Goal: Check status: Check status

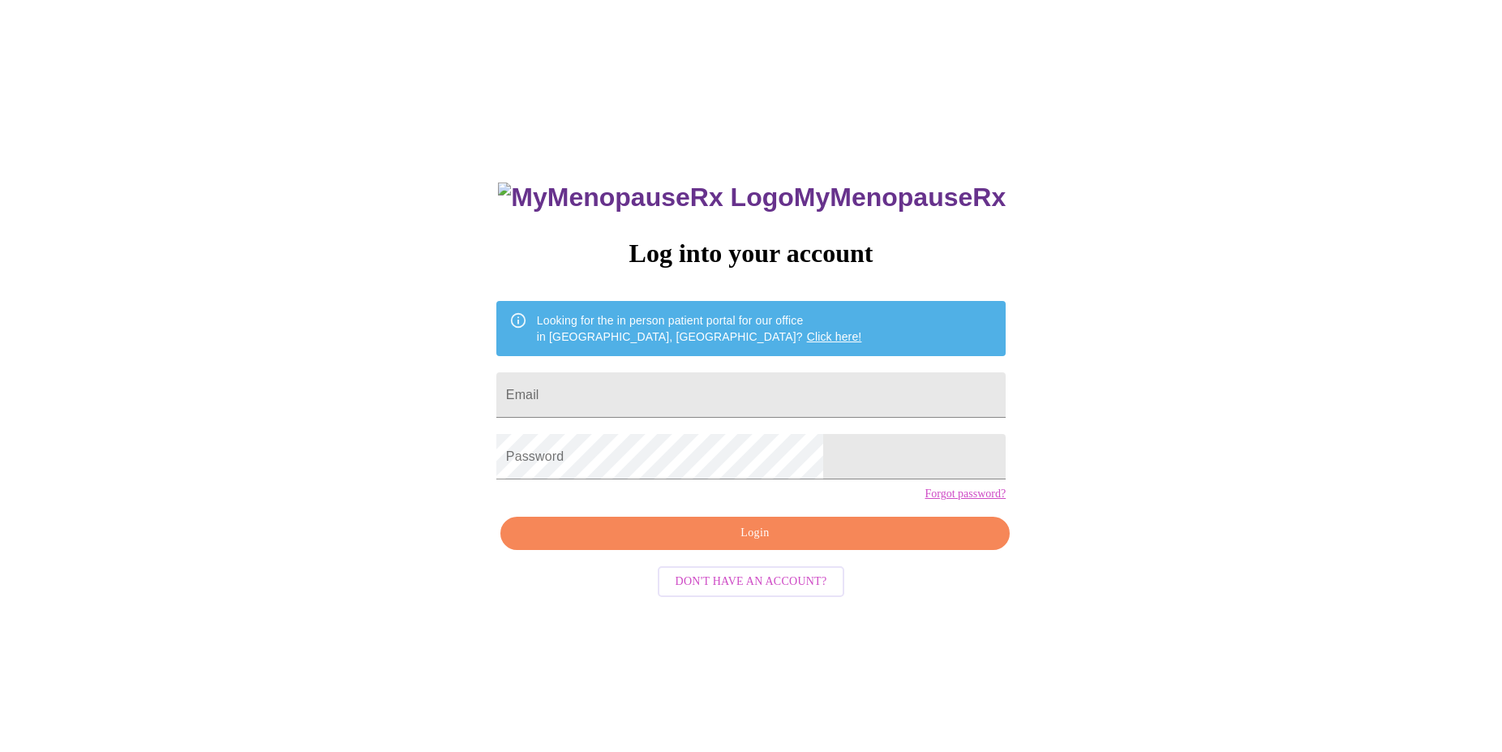
click at [707, 395] on input "Email" at bounding box center [750, 394] width 509 height 45
type input "[EMAIL_ADDRESS][DOMAIN_NAME]"
click at [797, 543] on span "Login" at bounding box center [755, 533] width 472 height 20
click at [740, 542] on div "MyMenopauseRx Log into your account Looking for the in person patient portal fo…" at bounding box center [751, 533] width 542 height 752
click at [740, 543] on span "Login" at bounding box center [755, 533] width 472 height 20
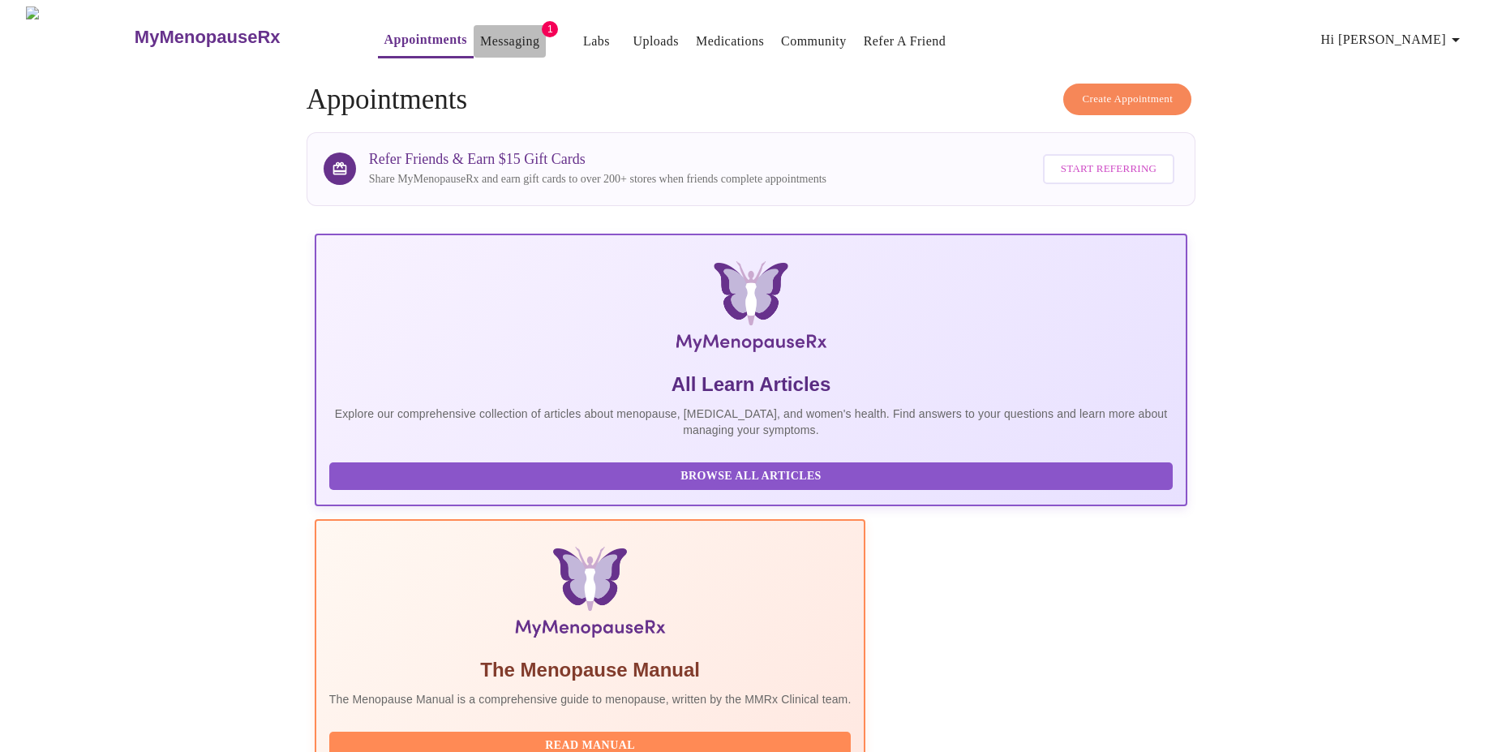
click at [487, 32] on link "Messaging" at bounding box center [509, 41] width 59 height 23
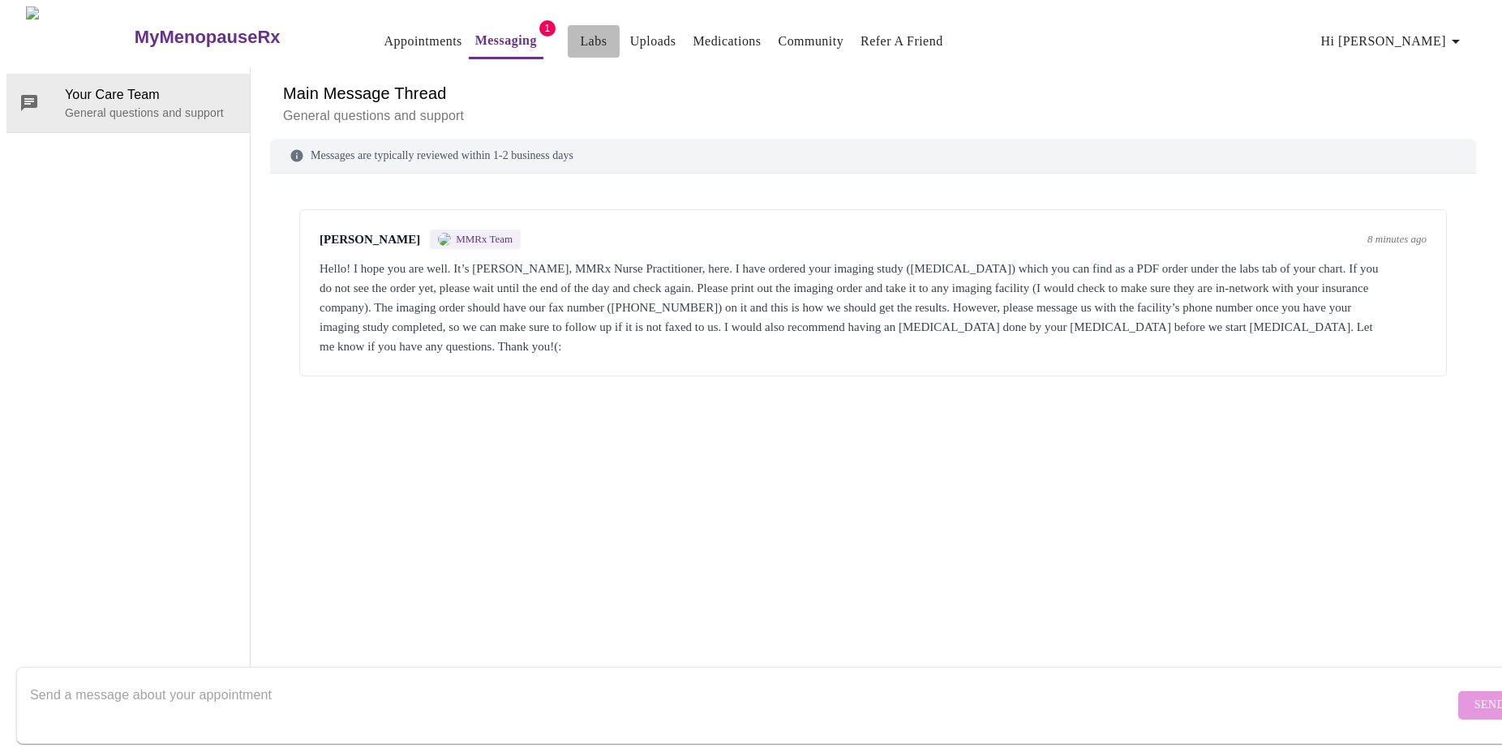
click at [580, 34] on link "Labs" at bounding box center [593, 41] width 27 height 23
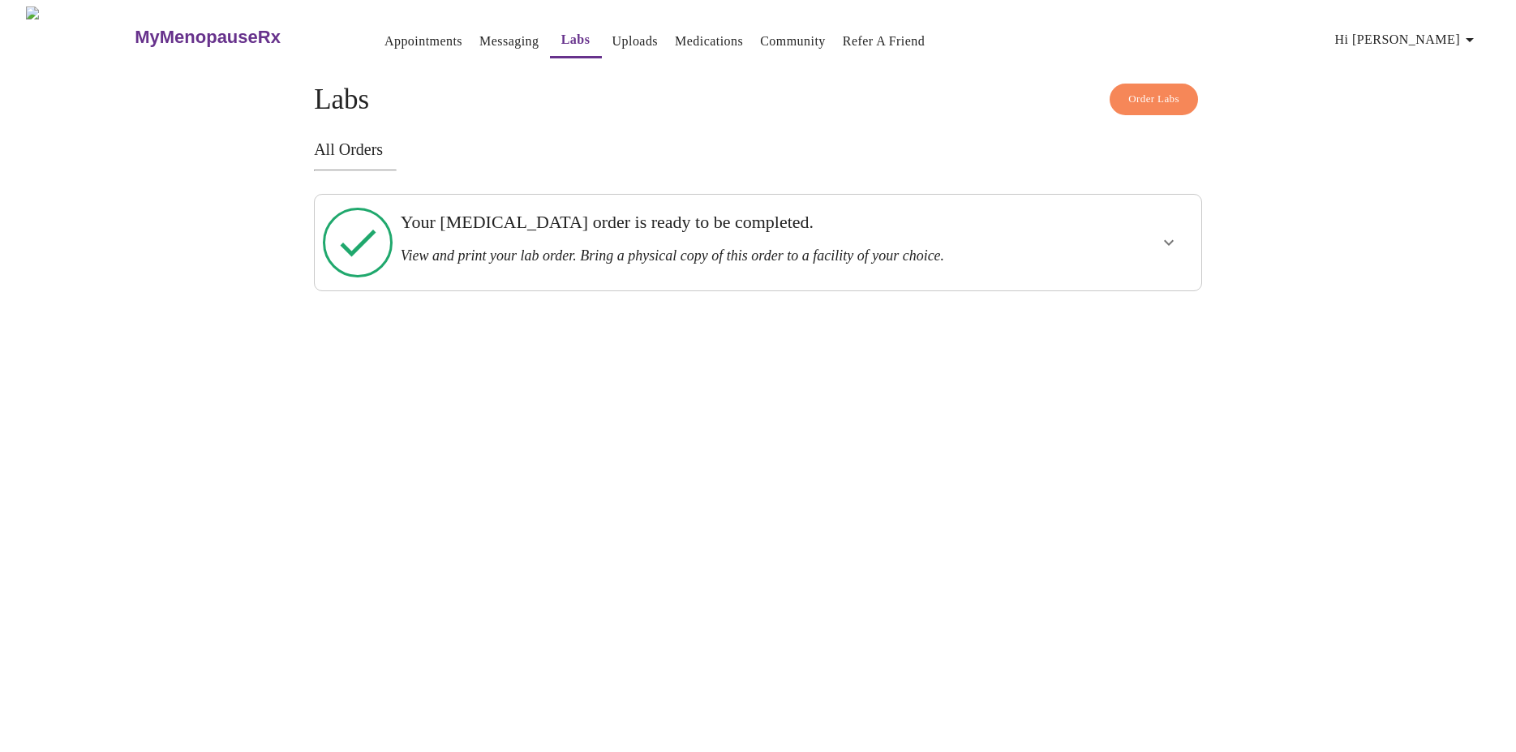
click at [1160, 245] on button "show more" at bounding box center [1168, 242] width 39 height 39
click at [1145, 291] on span "View Order" at bounding box center [1129, 301] width 73 height 20
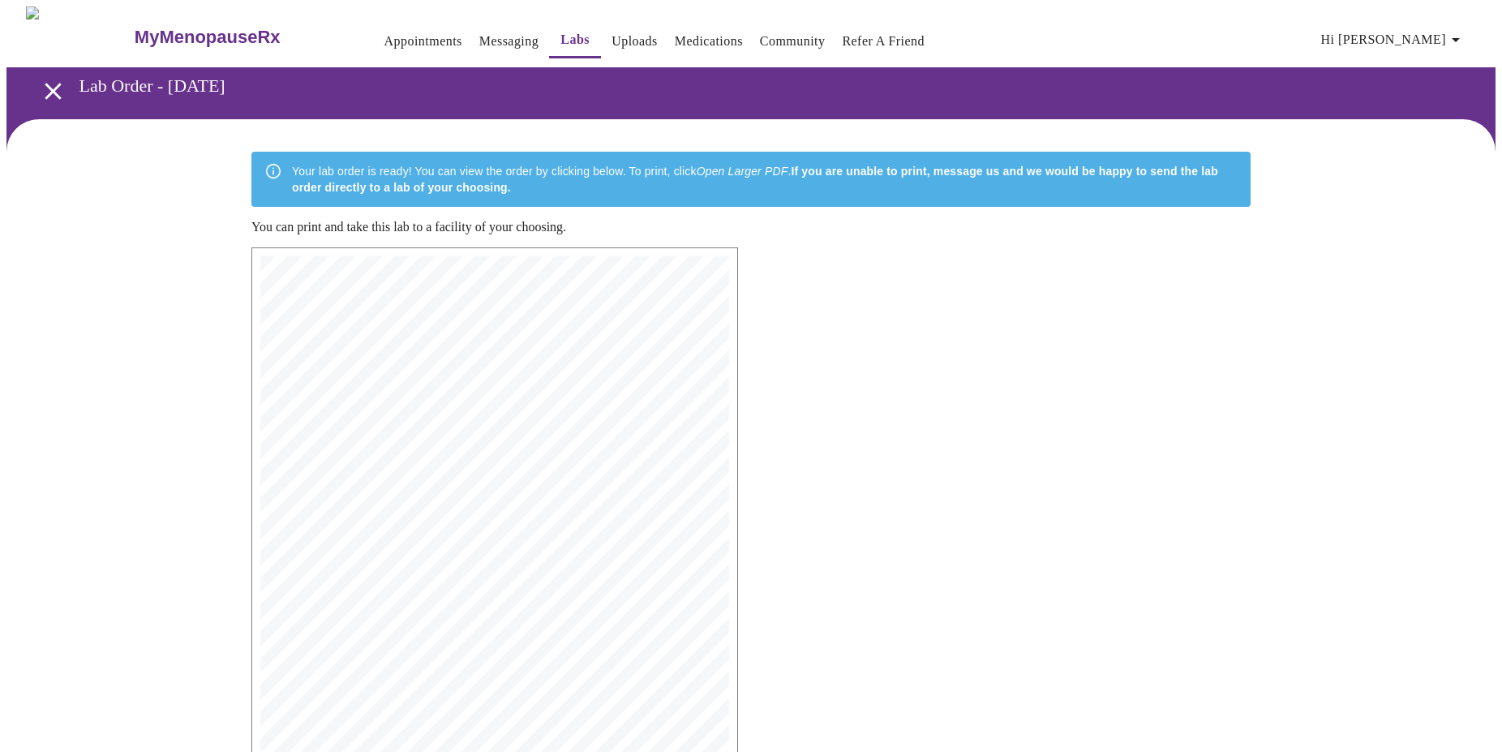
scroll to position [250, 0]
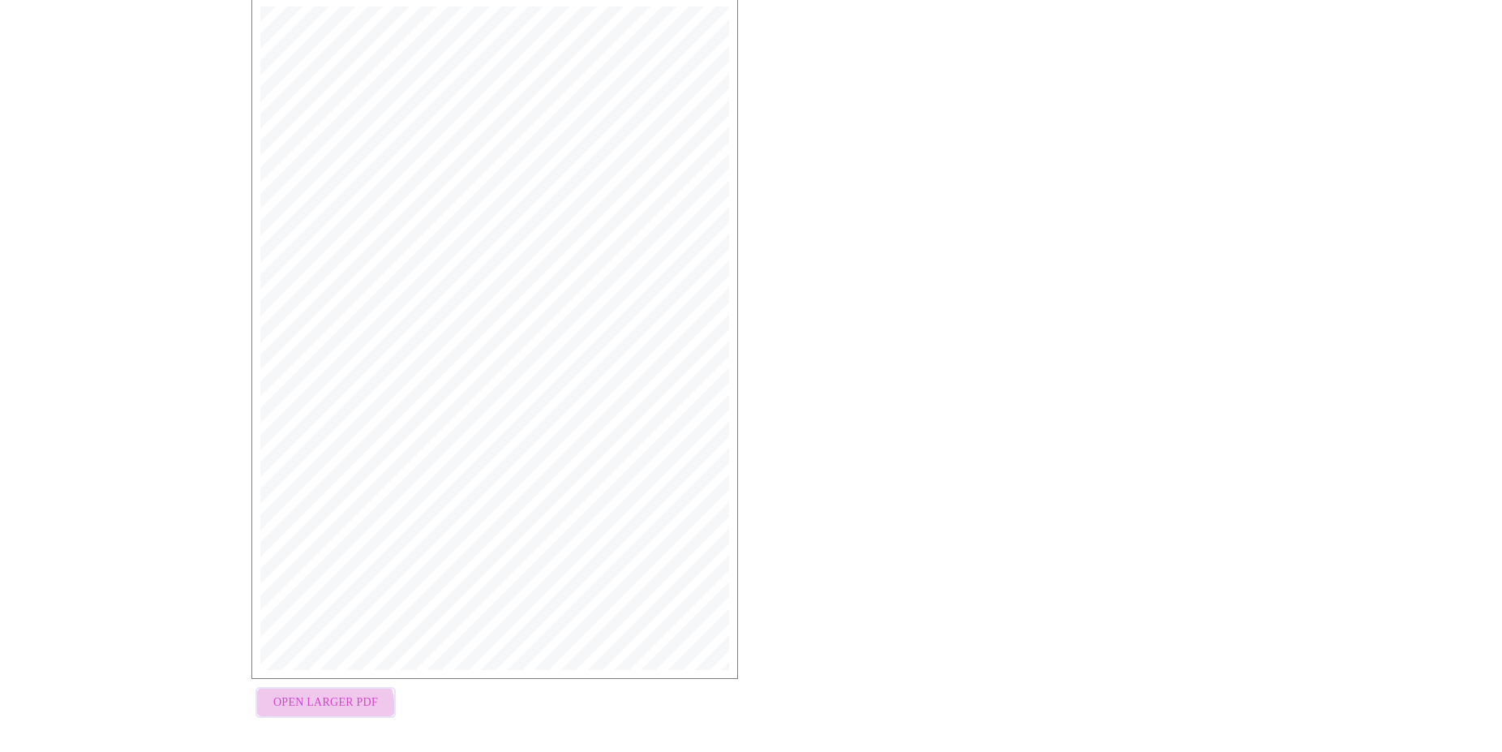
click at [295, 707] on button "Open Larger PDF" at bounding box center [326, 703] width 140 height 32
click at [340, 696] on span "Open Larger PDF" at bounding box center [325, 703] width 105 height 20
